Goal: Obtain resource: Download file/media

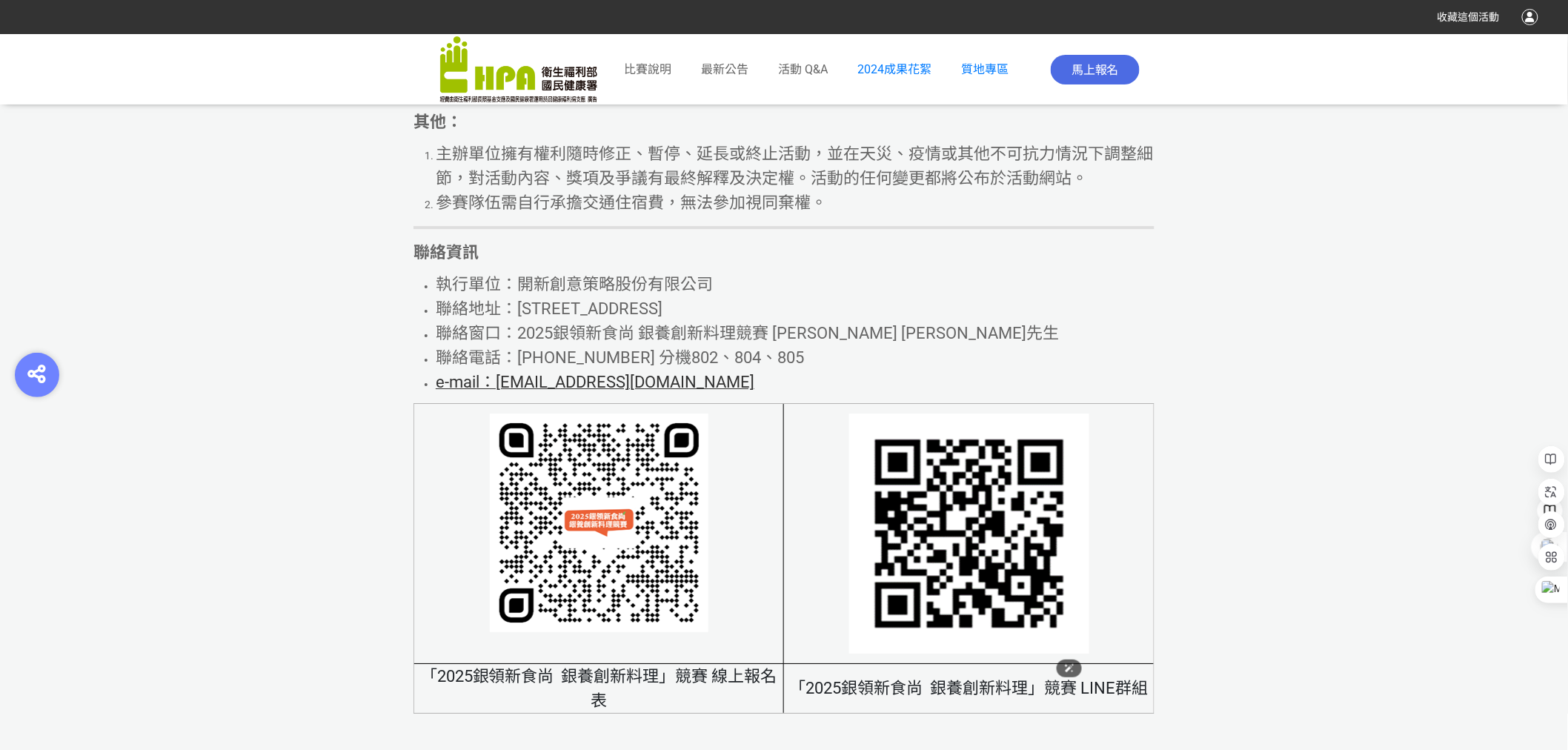
scroll to position [9616, 0]
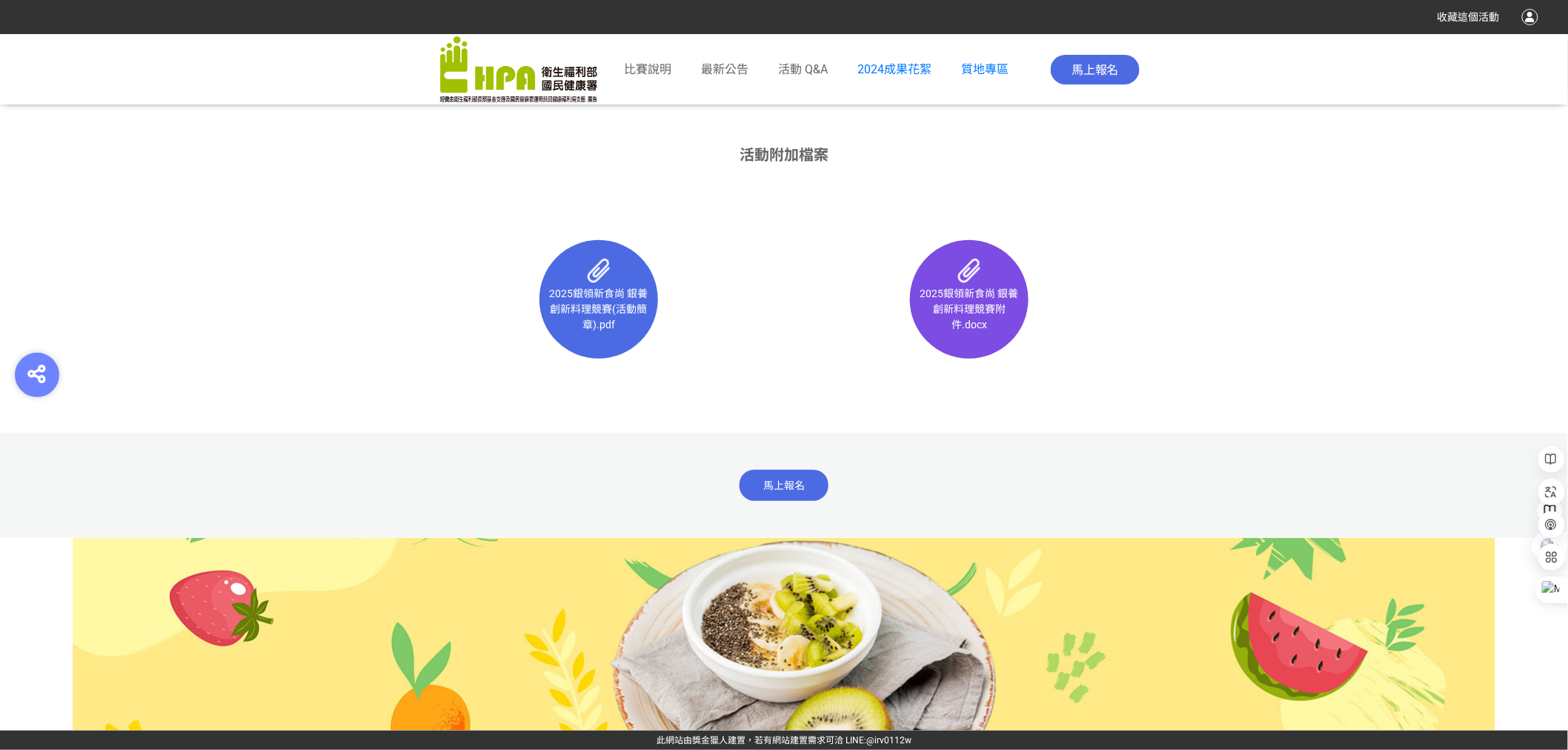
click at [994, 279] on div "2025銀領新食尚 銀養創新料理競賽附件.docx" at bounding box center [970, 299] width 119 height 97
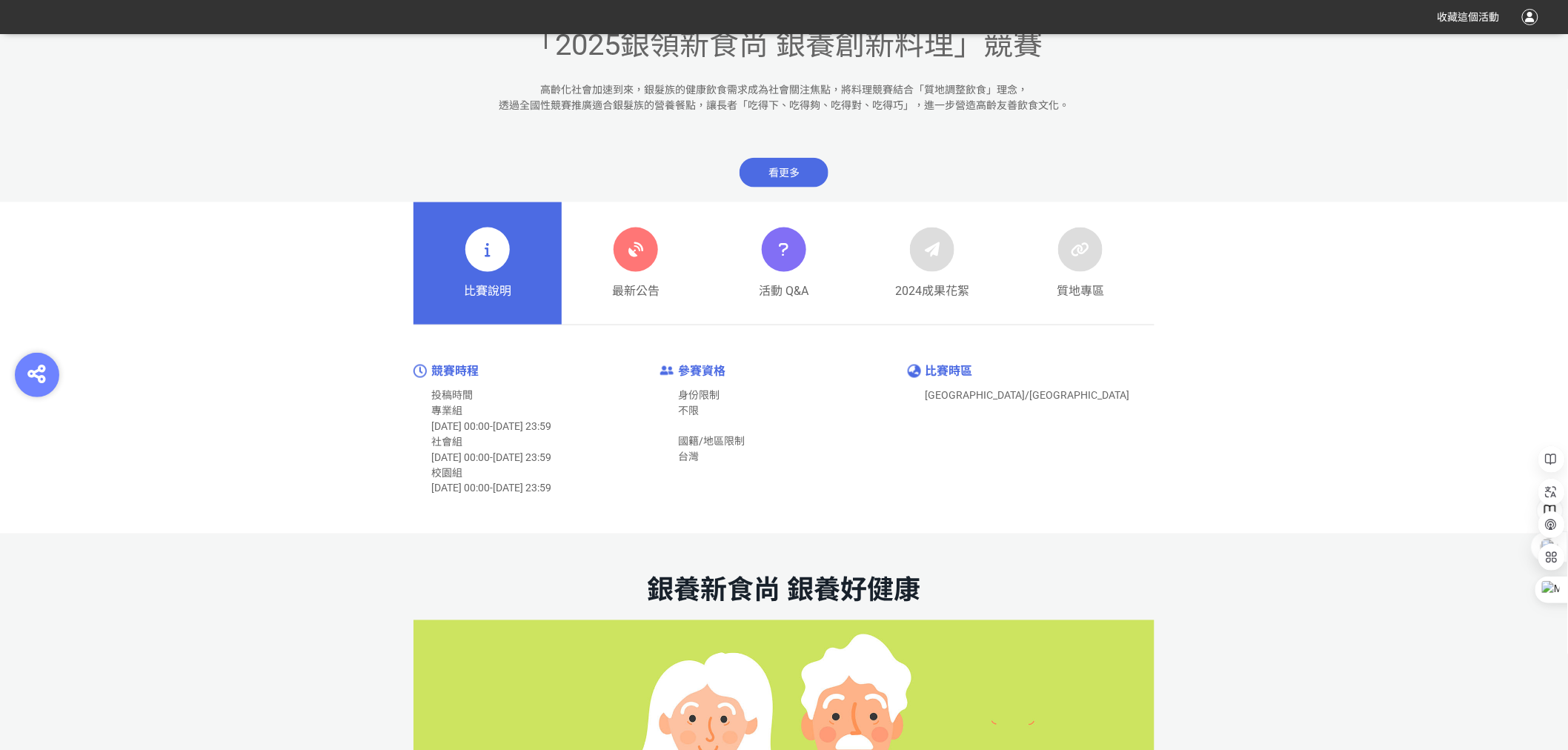
scroll to position [0, 0]
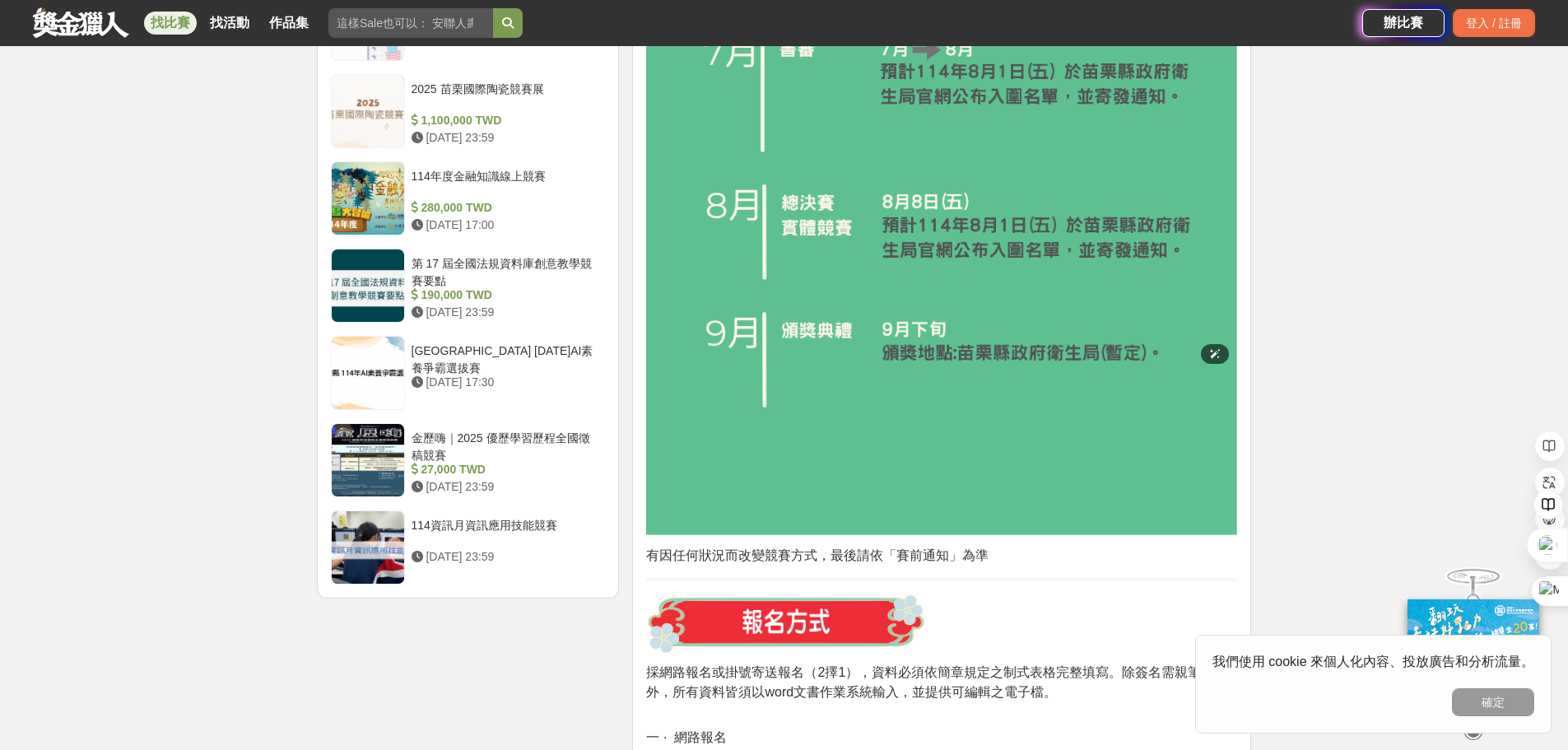
scroll to position [2744, 0]
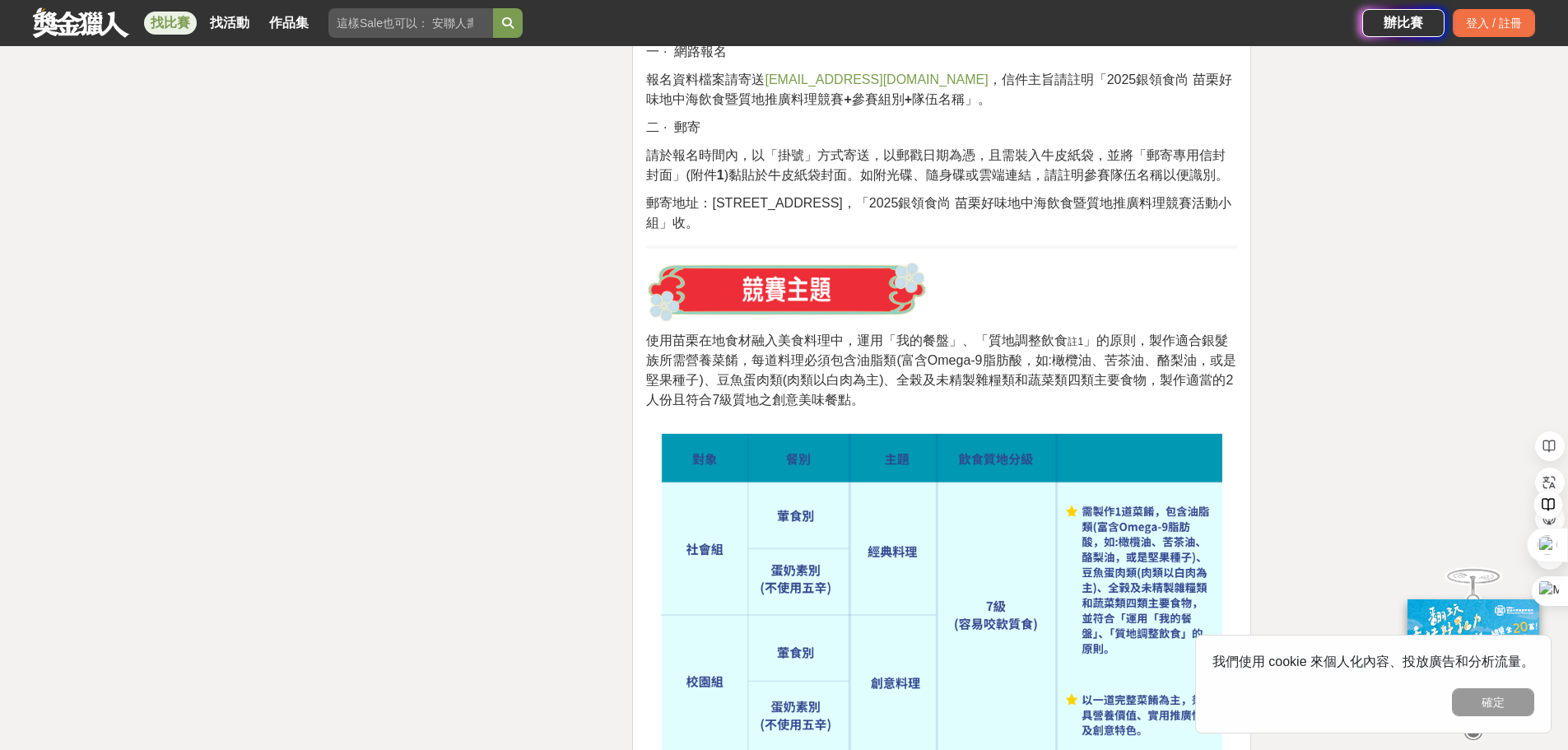
click at [1069, 77] on span "報名資料檔案請寄送 [EMAIL_ADDRESS][DOMAIN_NAME] ，信件主旨請註明「2025銀領食尚 苗栗好味地中海飲食暨質地推廣料理競賽 + 參…" at bounding box center [938, 89] width 586 height 34
drag, startPoint x: 1059, startPoint y: 77, endPoint x: 787, endPoint y: 101, distance: 273.1
click at [787, 101] on span "報名資料檔案請寄送 [EMAIL_ADDRESS][DOMAIN_NAME] ，信件主旨請註明「2025銀領食尚 苗栗好味地中海飲食暨質地推廣料理競賽 + 參…" at bounding box center [938, 89] width 586 height 34
copy span "2025銀領食尚 苗栗好味地中海飲食暨質地推廣料理競賽"
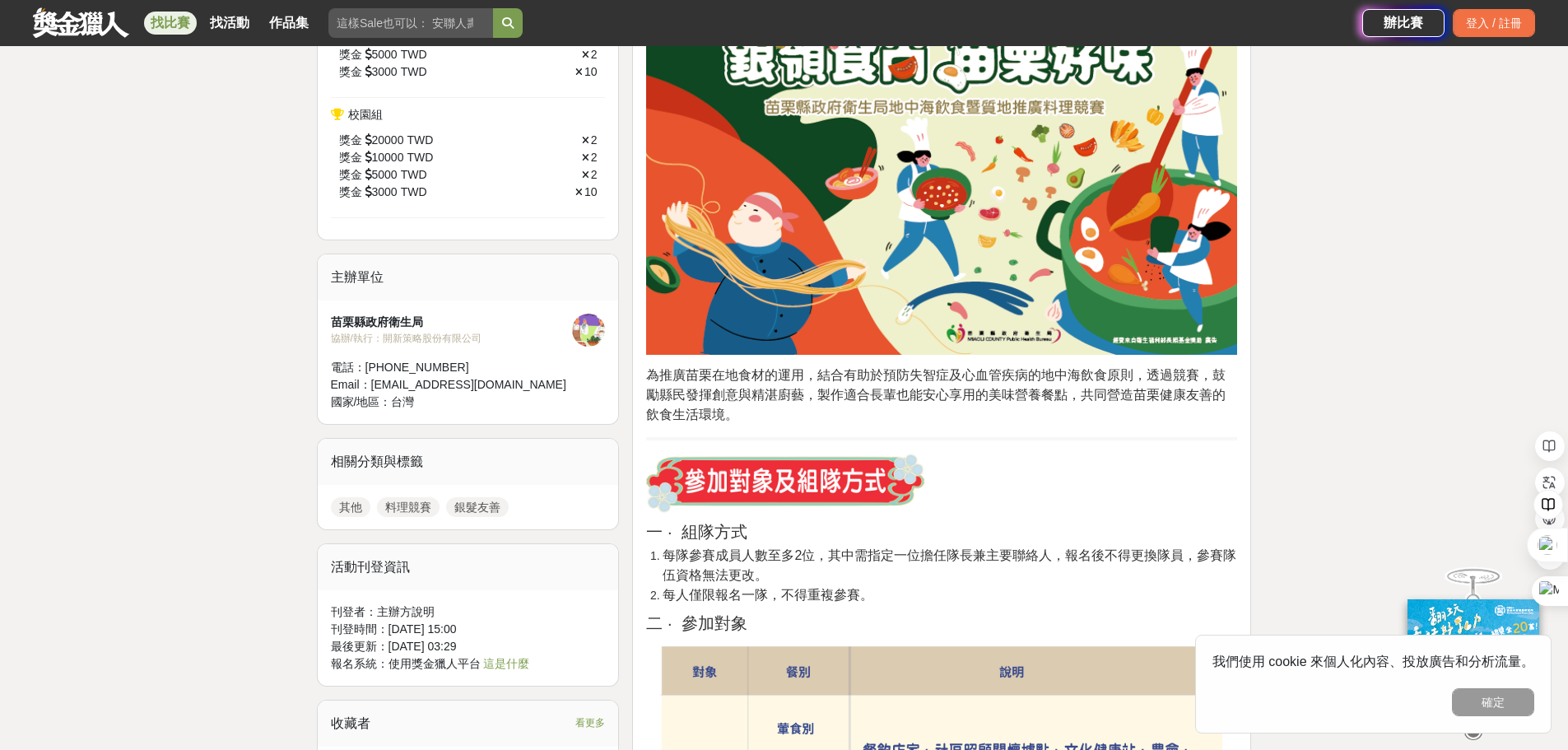
scroll to position [0, 0]
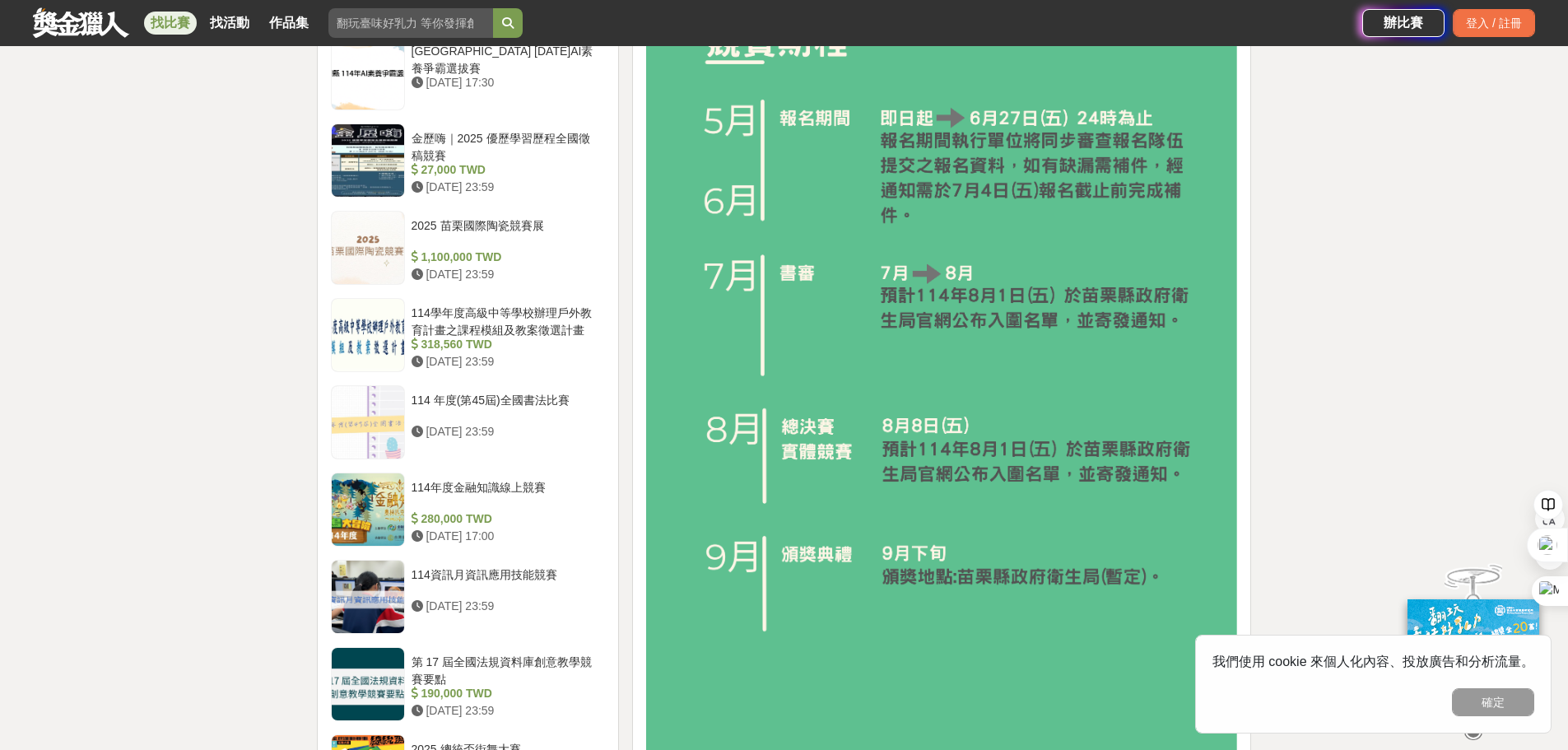
scroll to position [2002, 0]
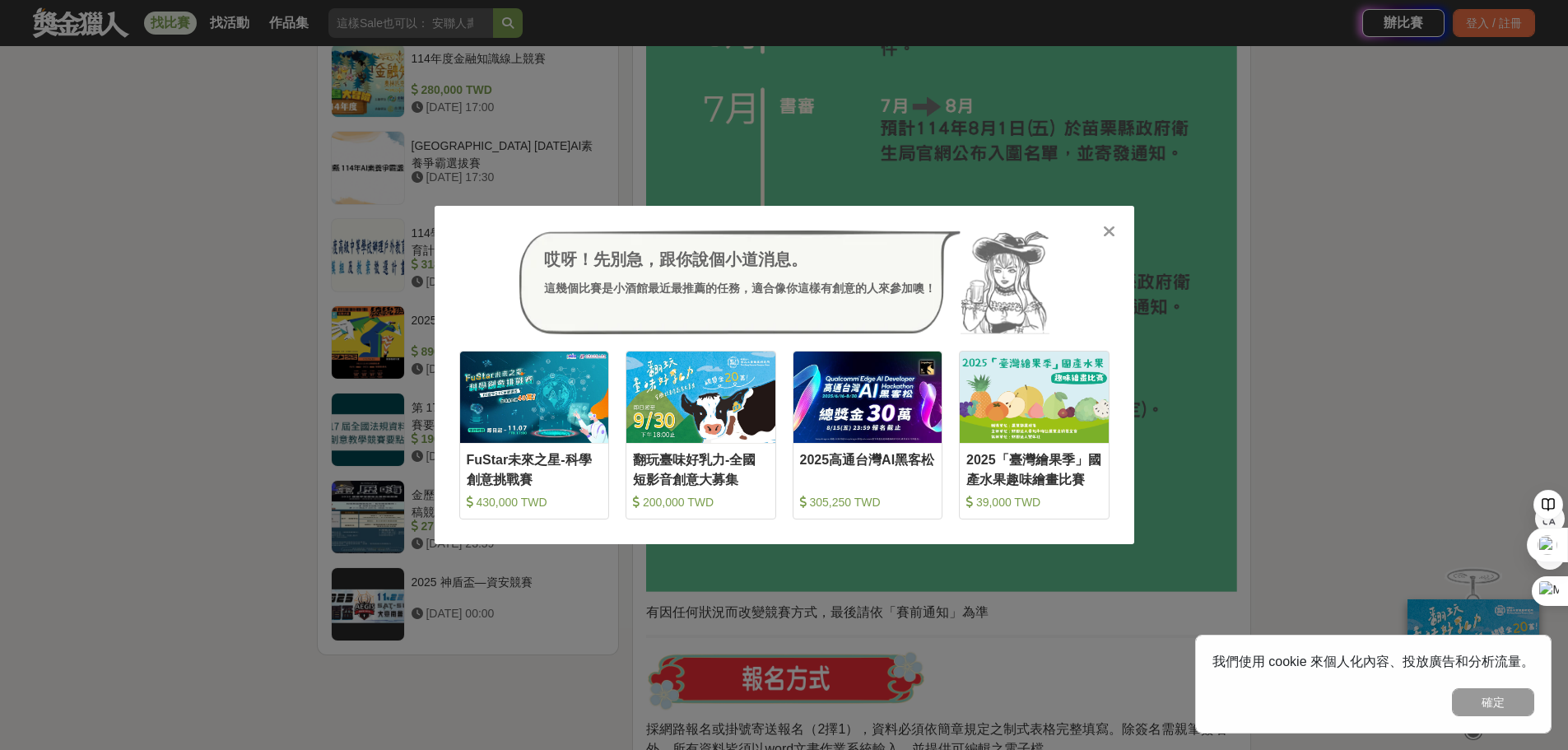
click at [1110, 227] on icon at bounding box center [1108, 231] width 12 height 17
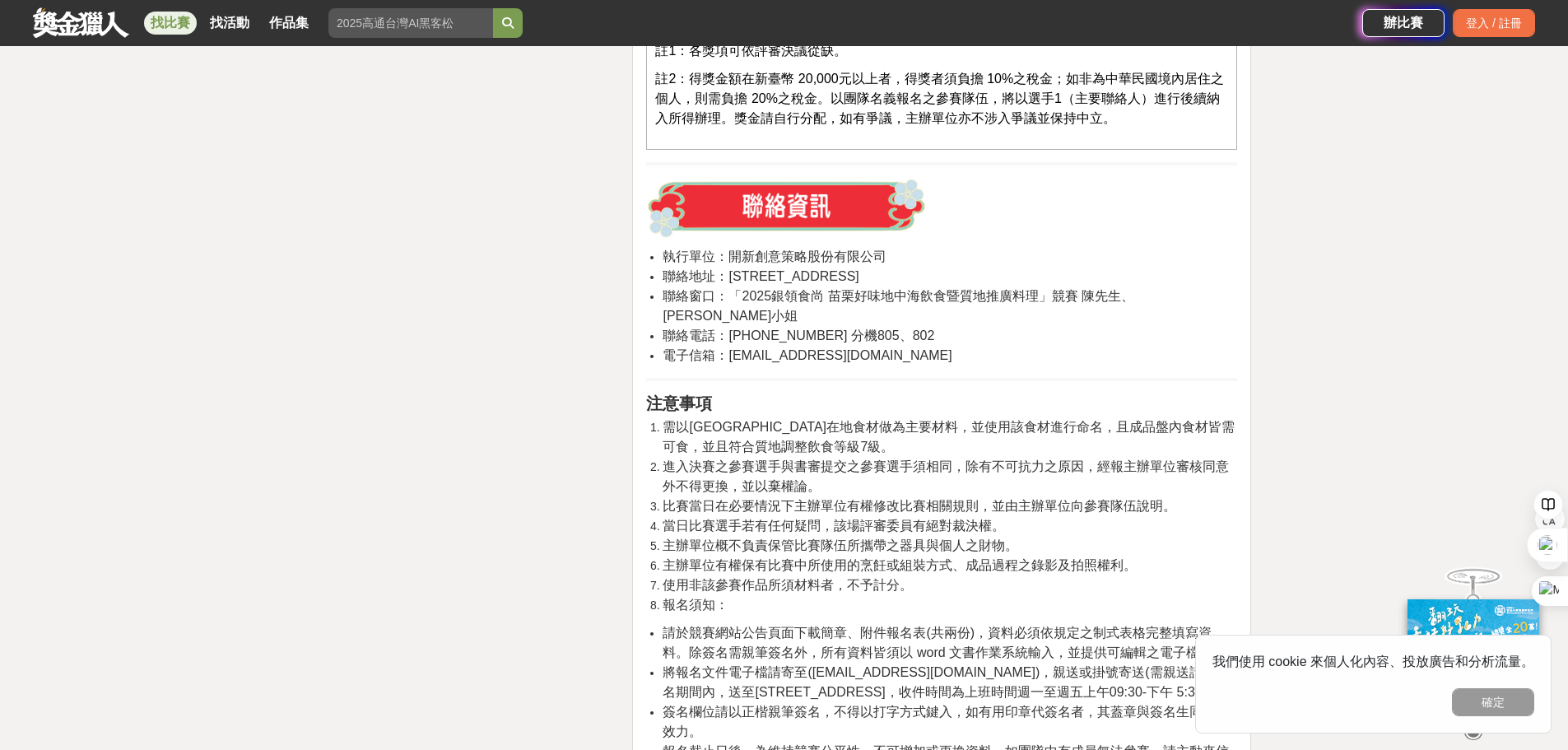
scroll to position [6118, 0]
